Goal: Task Accomplishment & Management: Manage account settings

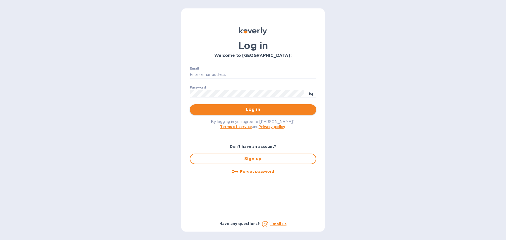
type input "david@elgcorporation.com"
click at [275, 105] on button "Log in" at bounding box center [253, 109] width 127 height 11
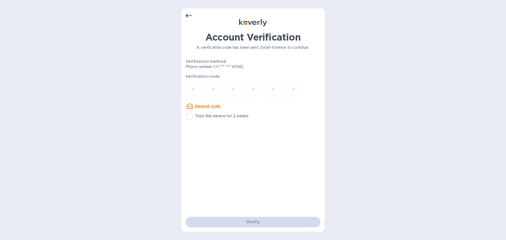
click at [216, 108] on p "Resend code" at bounding box center [208, 106] width 26 height 5
click at [199, 93] on div at bounding box center [194, 90] width 16 height 19
click at [198, 106] on u "Resend code" at bounding box center [208, 106] width 26 height 4
click at [198, 93] on div at bounding box center [194, 90] width 16 height 19
type input "1"
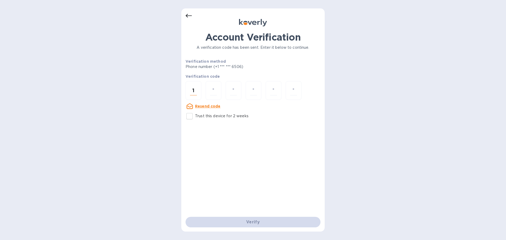
type input "7"
type input "9"
type input "3"
type input "9"
type input "0"
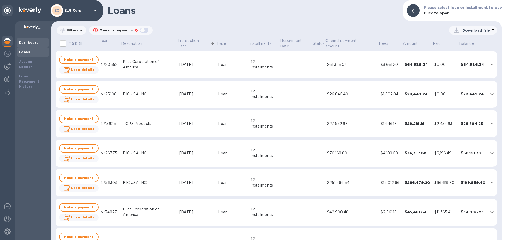
click at [38, 42] on div "Dashboard" at bounding box center [33, 42] width 28 height 5
